Goal: Task Accomplishment & Management: Use online tool/utility

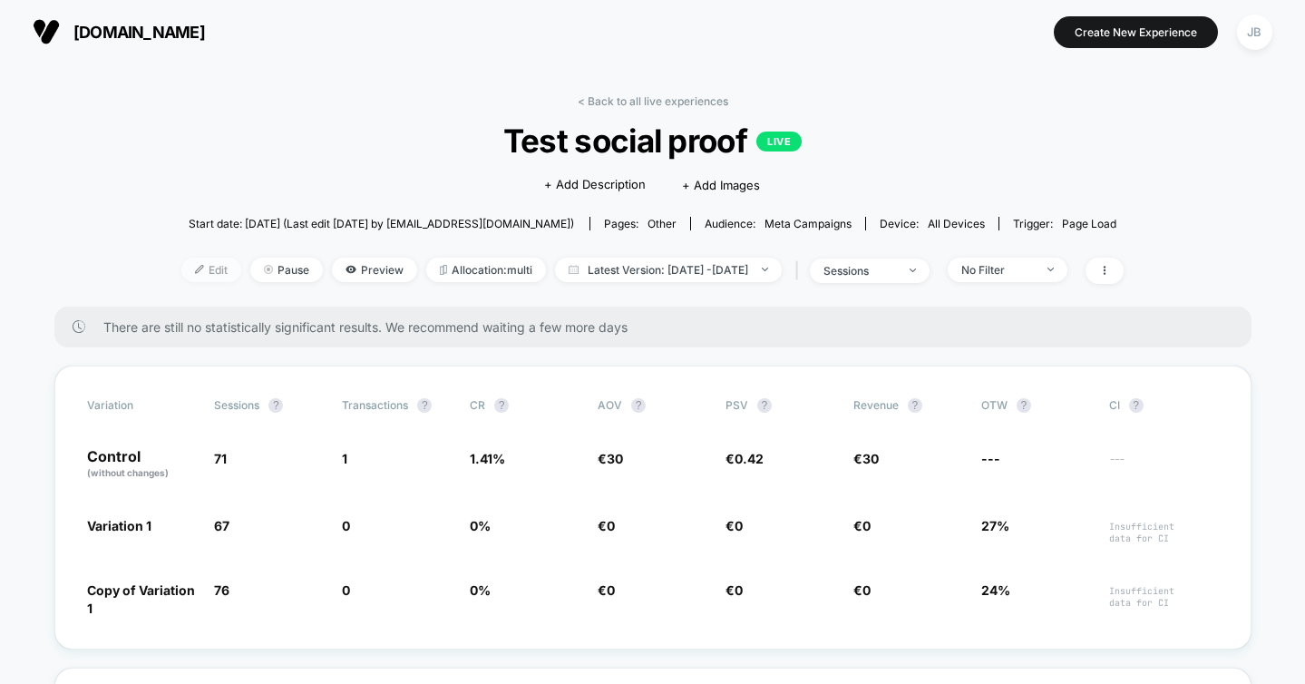
click at [190, 268] on span "Edit" at bounding box center [211, 270] width 60 height 24
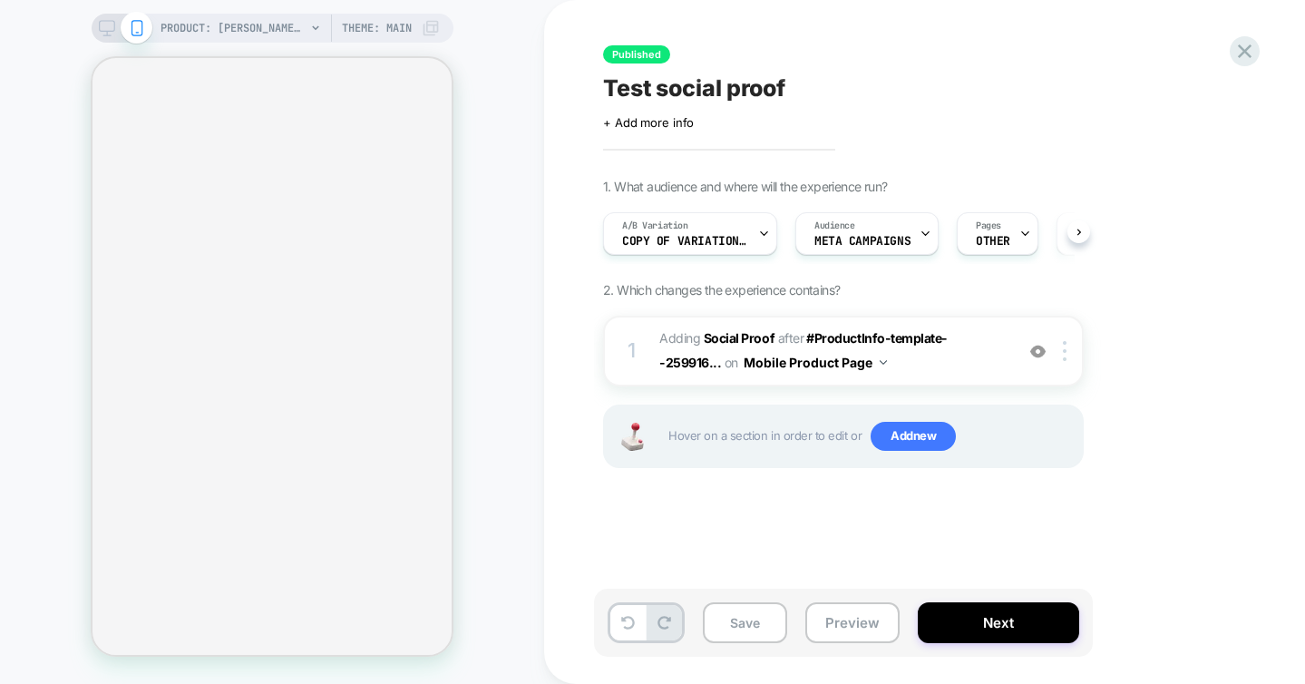
scroll to position [0, 1]
click at [1065, 350] on img at bounding box center [1065, 351] width 4 height 20
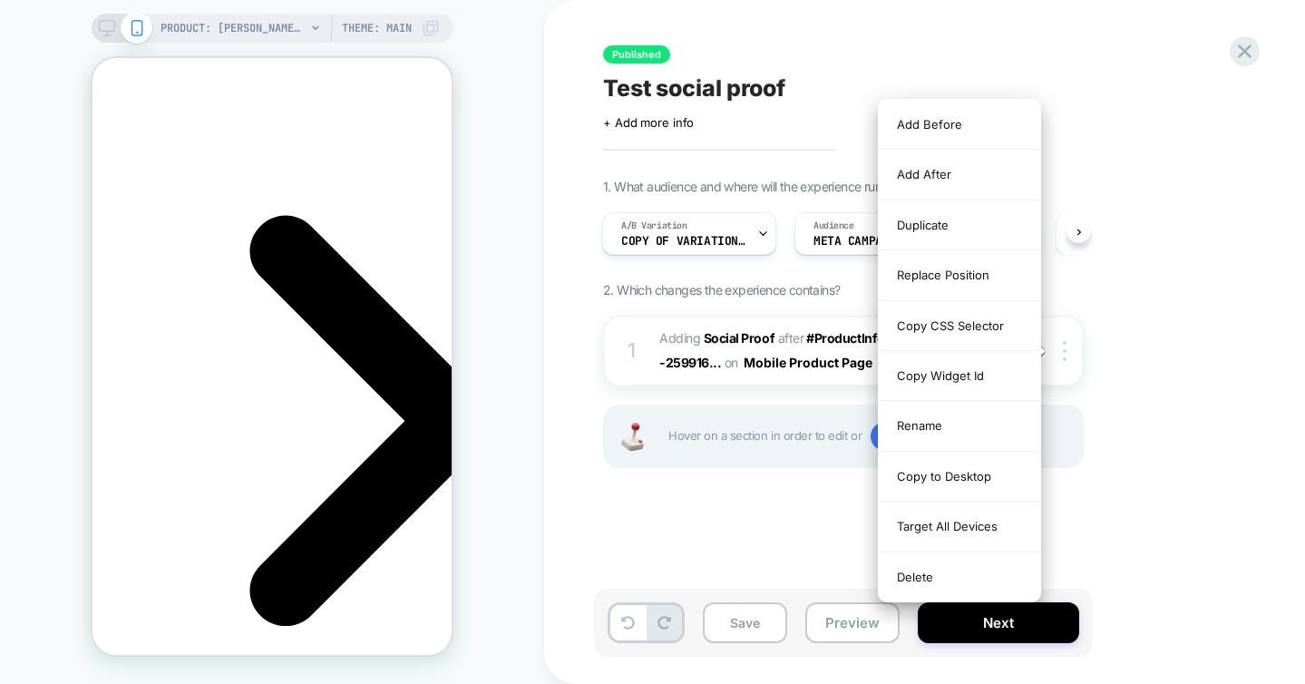
scroll to position [0, 0]
click at [1189, 346] on div "1. What audience and where will the experience run? A/B Variation Copy of Varia…" at bounding box center [934, 346] width 662 height 335
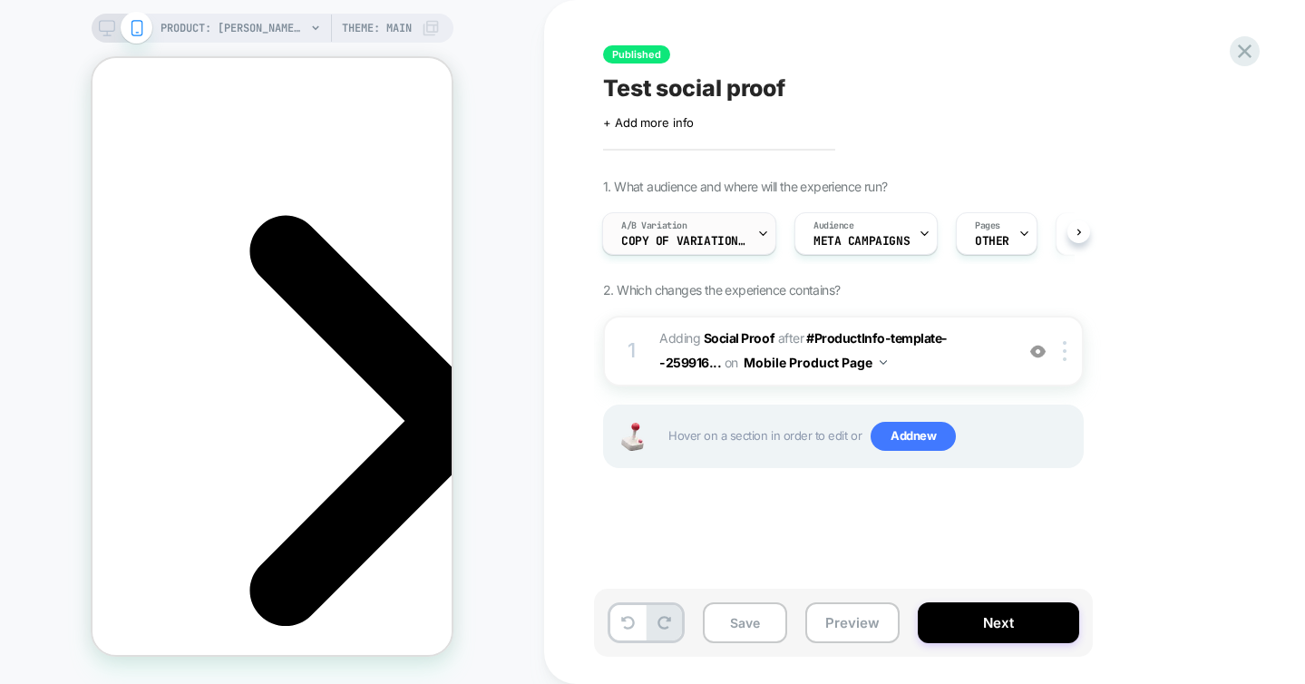
click at [767, 231] on icon at bounding box center [763, 234] width 12 height 12
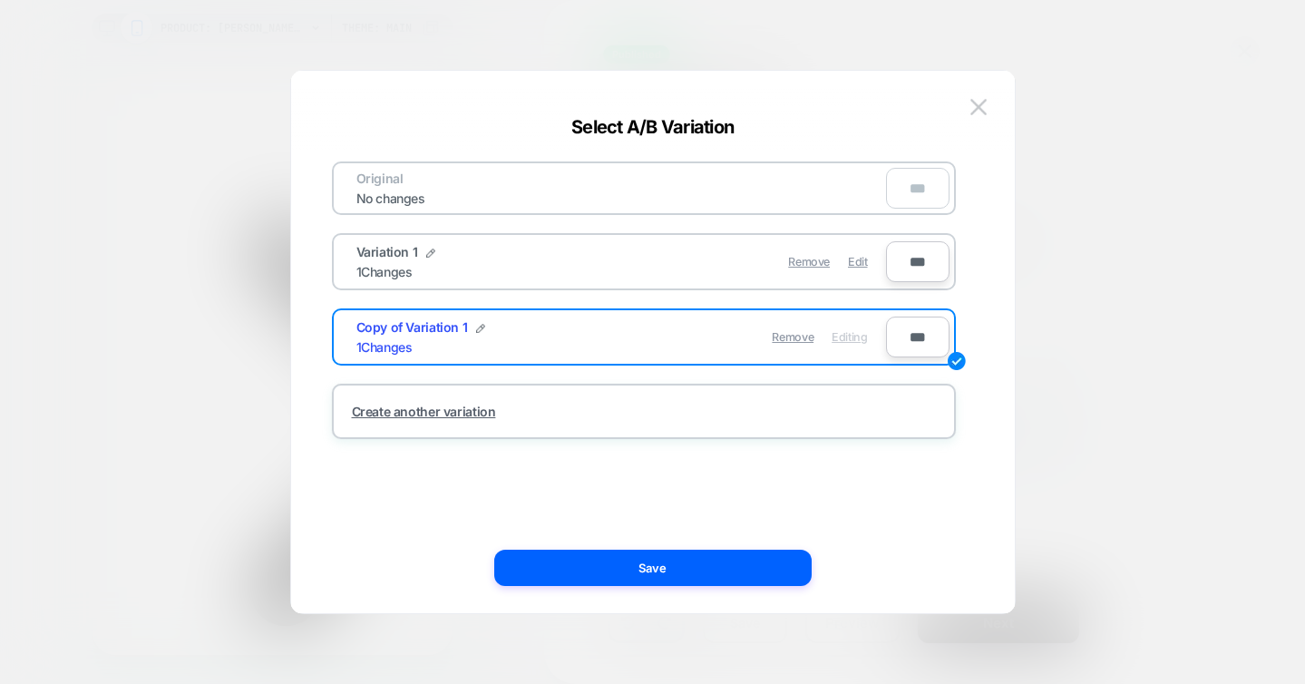
scroll to position [0, 256]
click at [1172, 308] on div at bounding box center [652, 342] width 1305 height 684
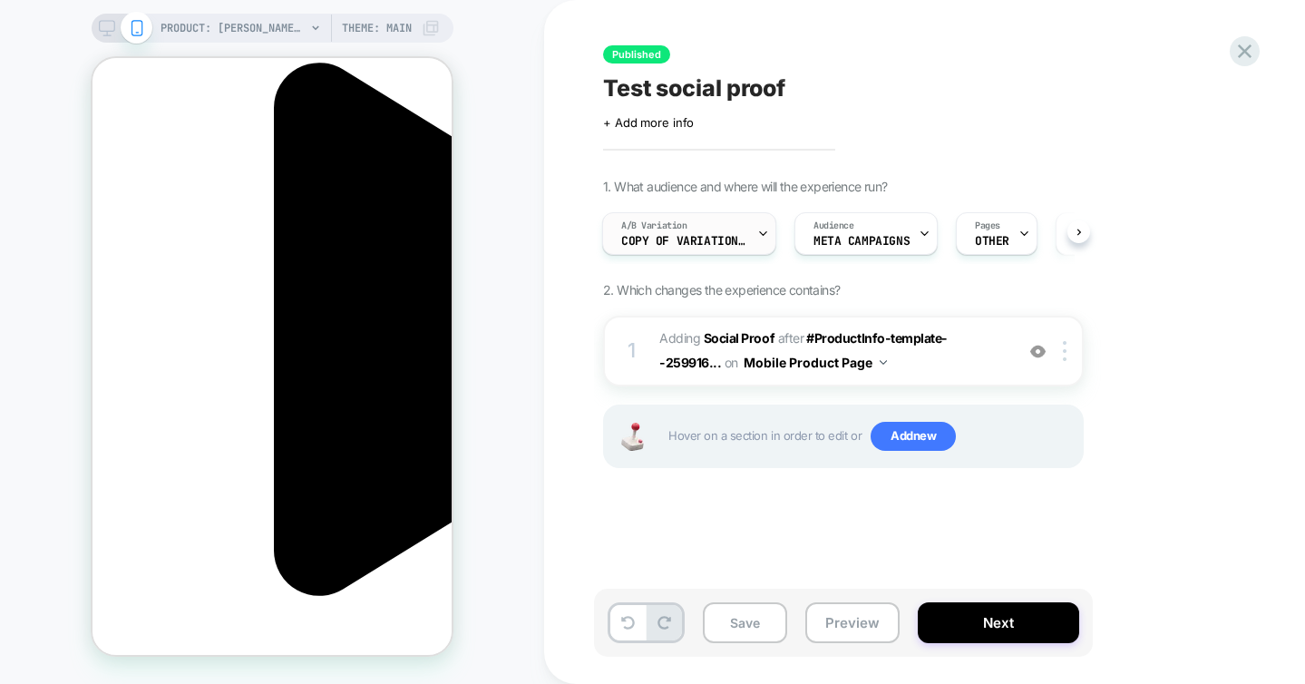
click at [757, 230] on icon at bounding box center [763, 234] width 12 height 12
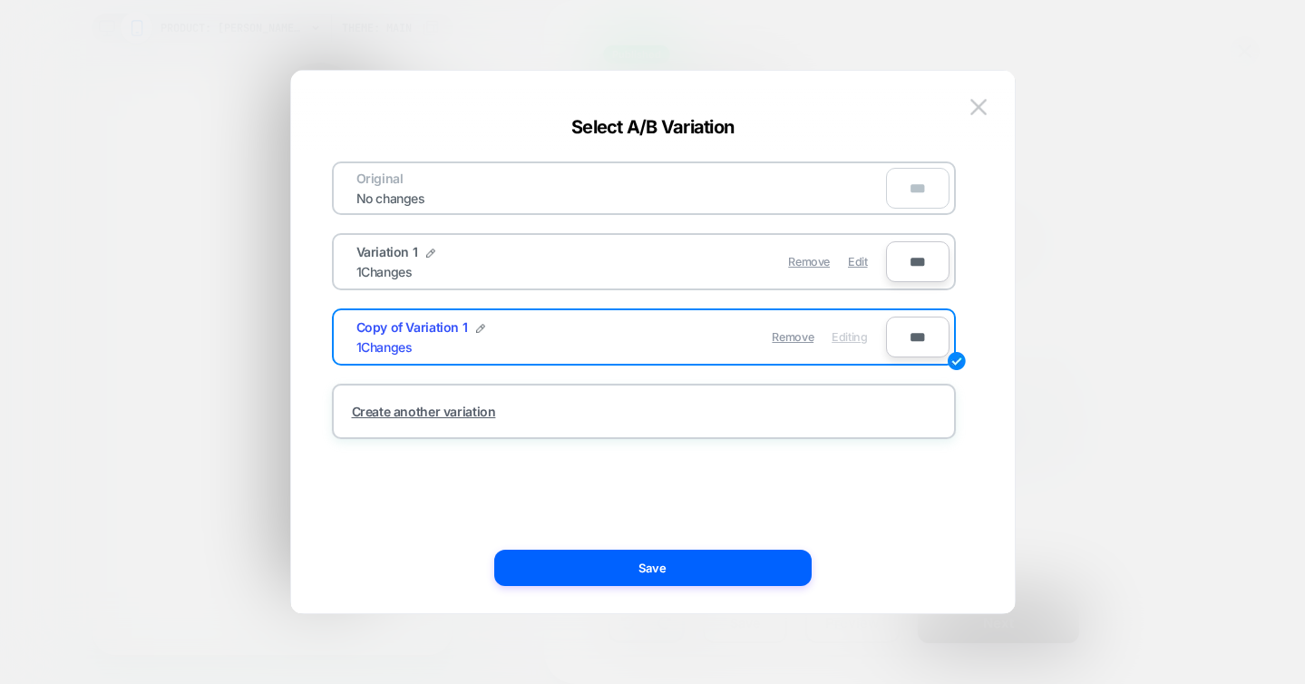
scroll to position [0, 0]
click at [795, 334] on span "Remove" at bounding box center [793, 337] width 42 height 14
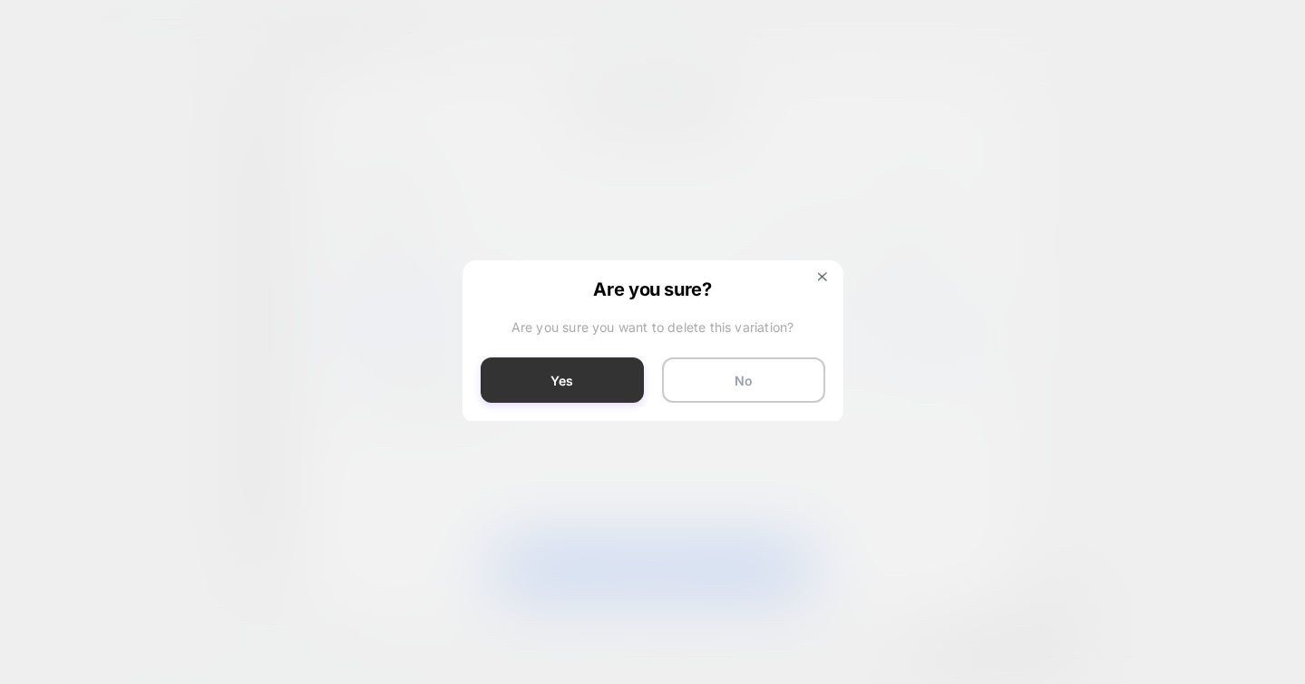
scroll to position [0, 256]
click at [571, 375] on button "Yes" at bounding box center [562, 379] width 163 height 45
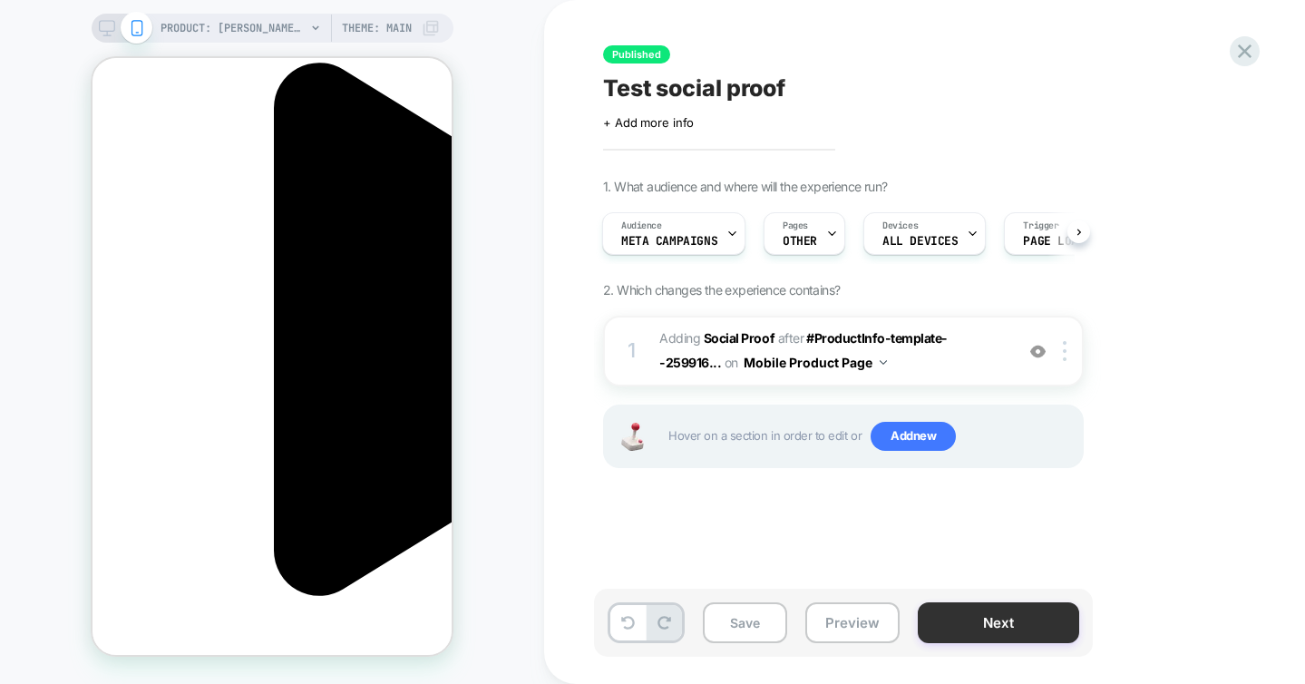
click at [980, 624] on button "Next" at bounding box center [998, 622] width 161 height 41
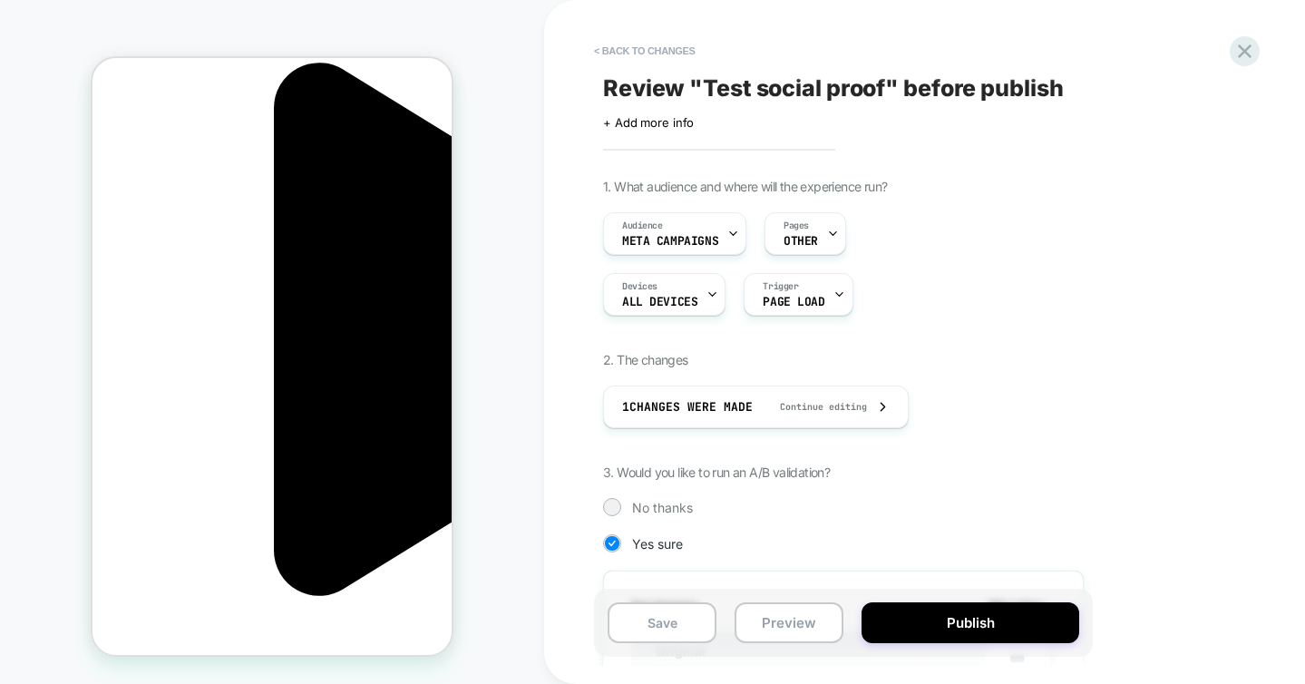
scroll to position [0, 2]
click at [981, 622] on button "Publish" at bounding box center [971, 622] width 218 height 41
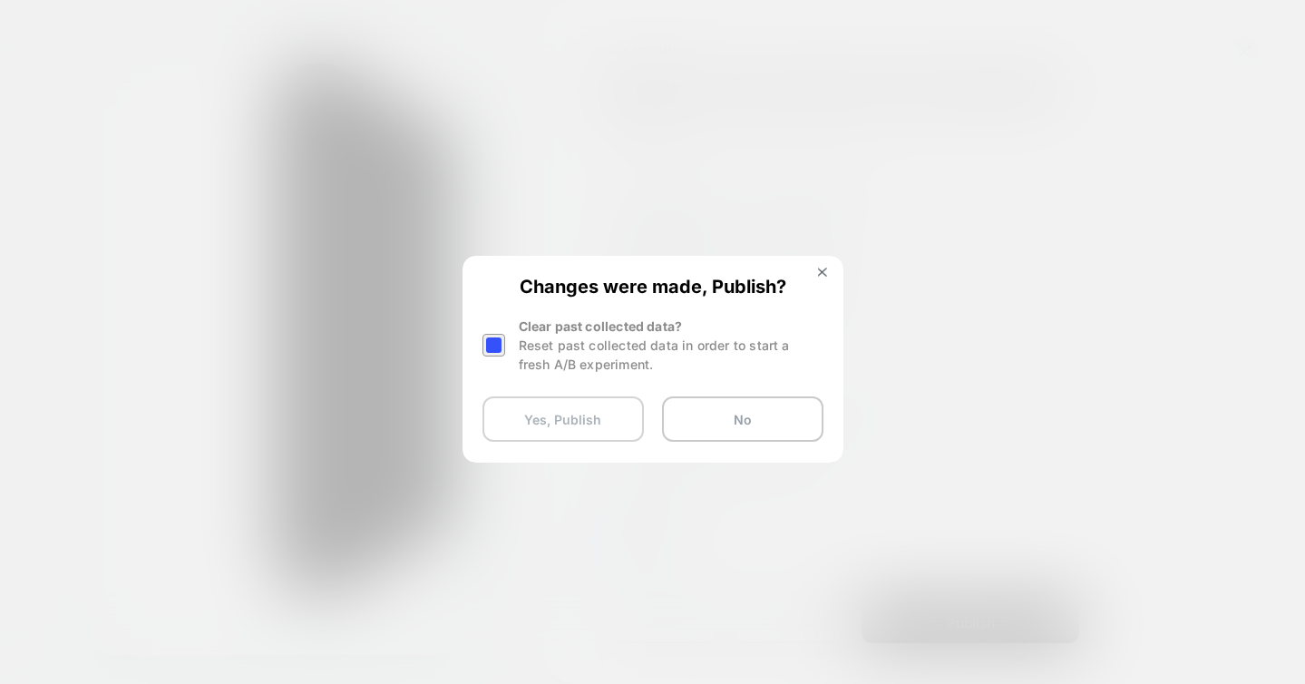
scroll to position [0, 0]
click at [586, 410] on button "Yes, Publish" at bounding box center [563, 418] width 161 height 45
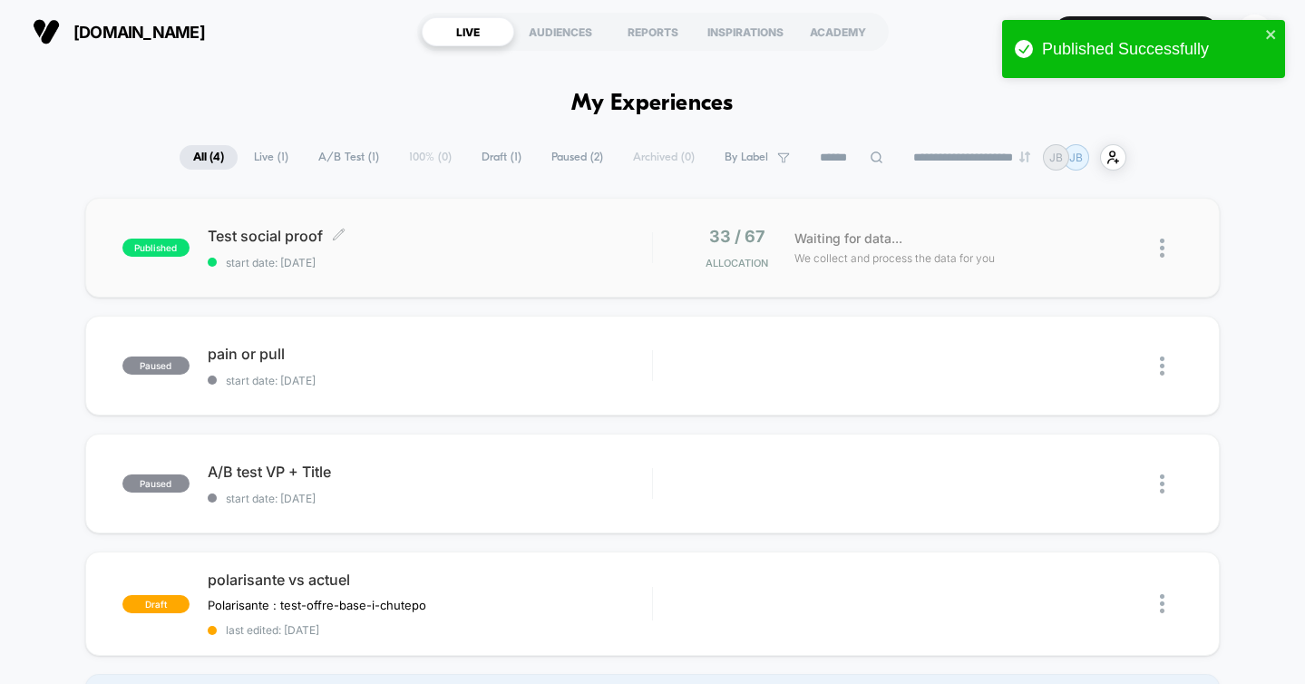
click at [495, 246] on div "Test social proof Click to edit experience details Click to edit experience det…" at bounding box center [430, 248] width 444 height 43
